Goal: Task Accomplishment & Management: Use online tool/utility

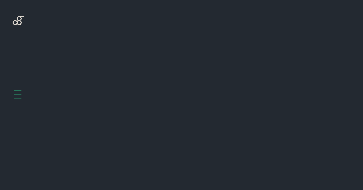
scroll to position [201, 0]
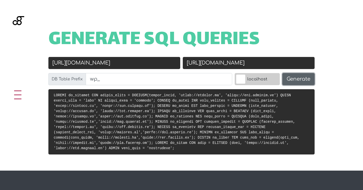
click at [303, 79] on button "Generate" at bounding box center [298, 79] width 32 height 12
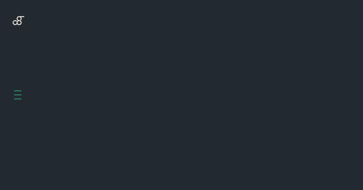
scroll to position [201, 0]
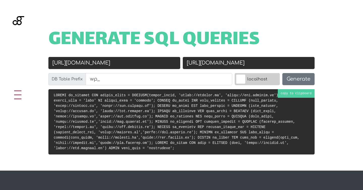
click at [295, 91] on pre at bounding box center [181, 121] width 266 height 65
click at [72, 63] on input "[URL][DOMAIN_NAME]" at bounding box center [114, 63] width 132 height 12
type input "https://www.roulify.it"
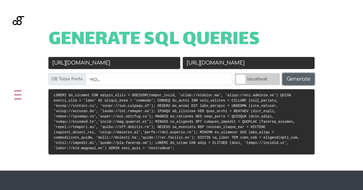
click at [298, 77] on button "Generate" at bounding box center [298, 79] width 32 height 12
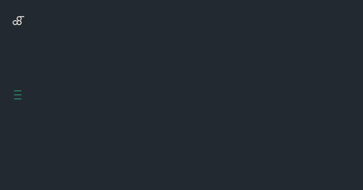
scroll to position [201, 0]
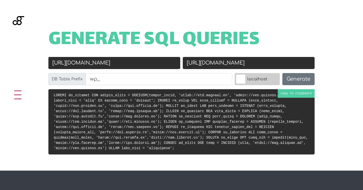
click at [293, 94] on code at bounding box center [181, 121] width 254 height 57
